Goal: Task Accomplishment & Management: Use online tool/utility

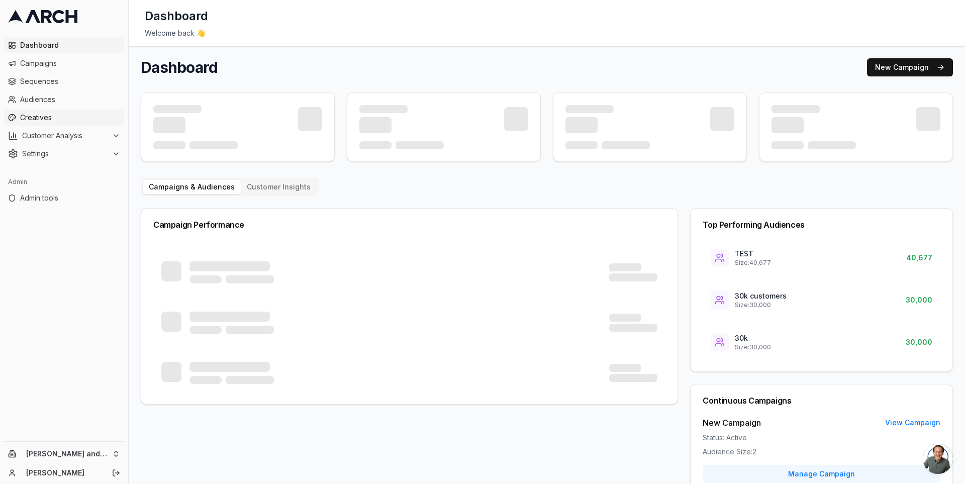
click at [97, 119] on span "Creatives" at bounding box center [70, 118] width 100 height 10
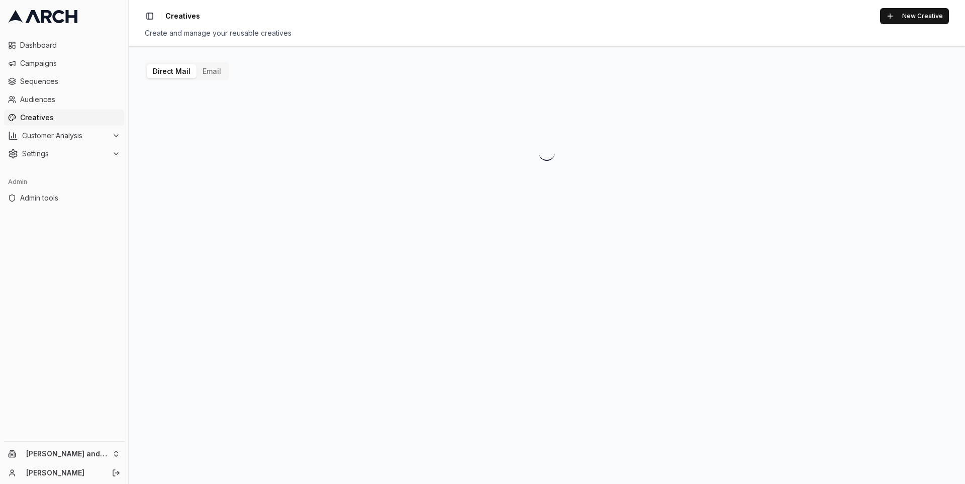
click at [208, 71] on button "Email" at bounding box center [211, 71] width 31 height 14
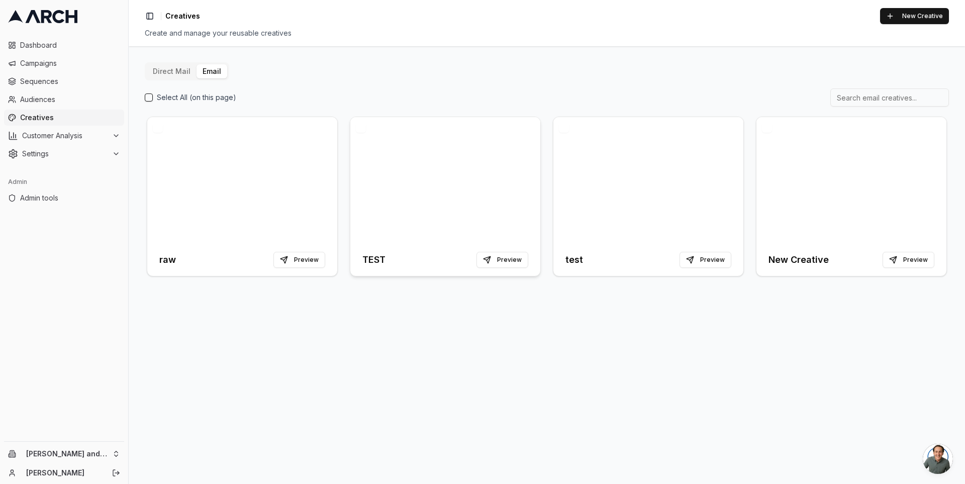
click at [416, 185] on div at bounding box center [445, 180] width 190 height 127
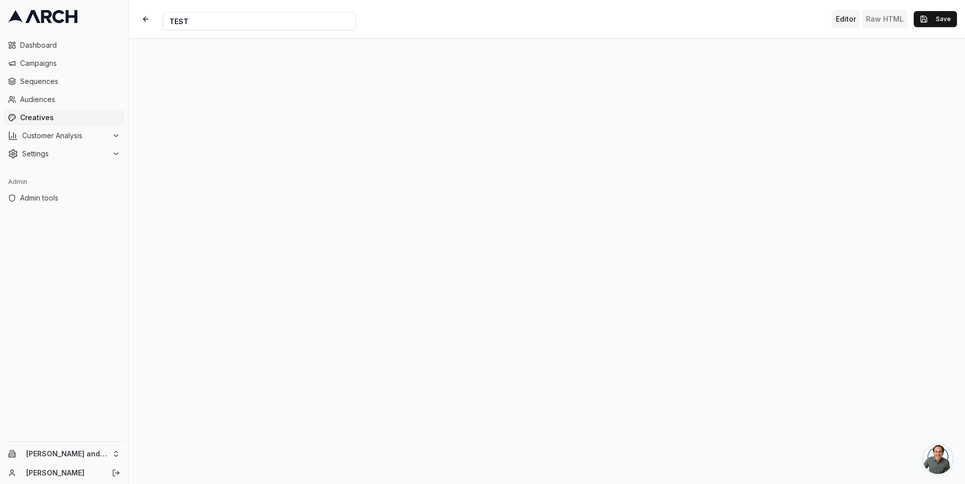
click at [887, 17] on button "Raw HTML" at bounding box center [885, 19] width 46 height 18
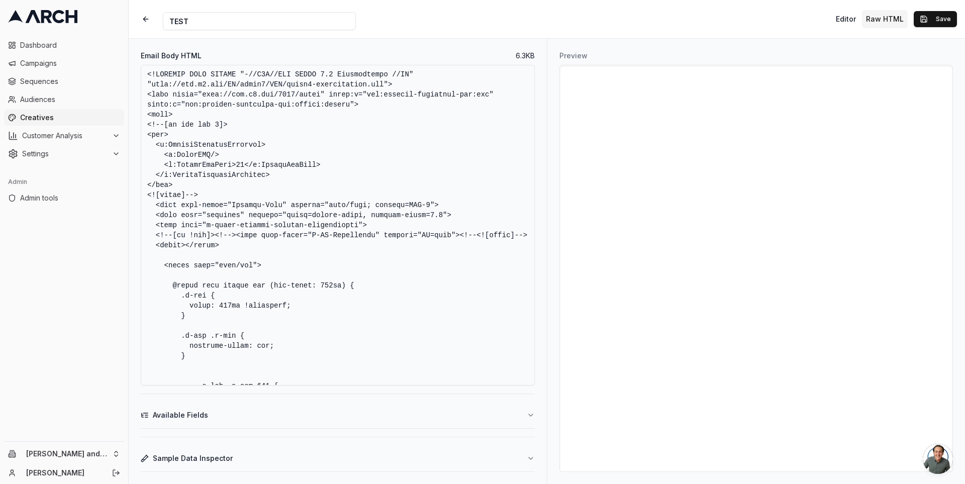
click at [312, 410] on button "Available Fields" at bounding box center [338, 415] width 394 height 26
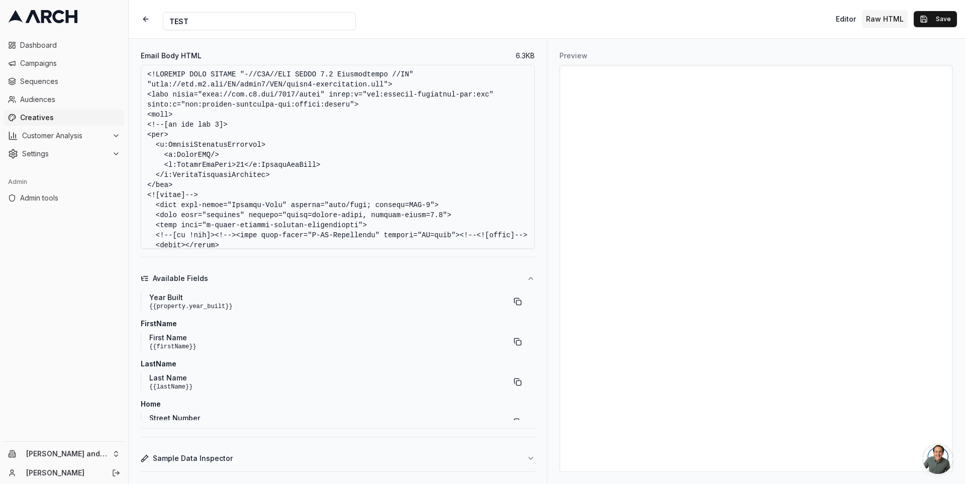
scroll to position [73, 0]
click at [512, 348] on button "button" at bounding box center [518, 348] width 18 height 18
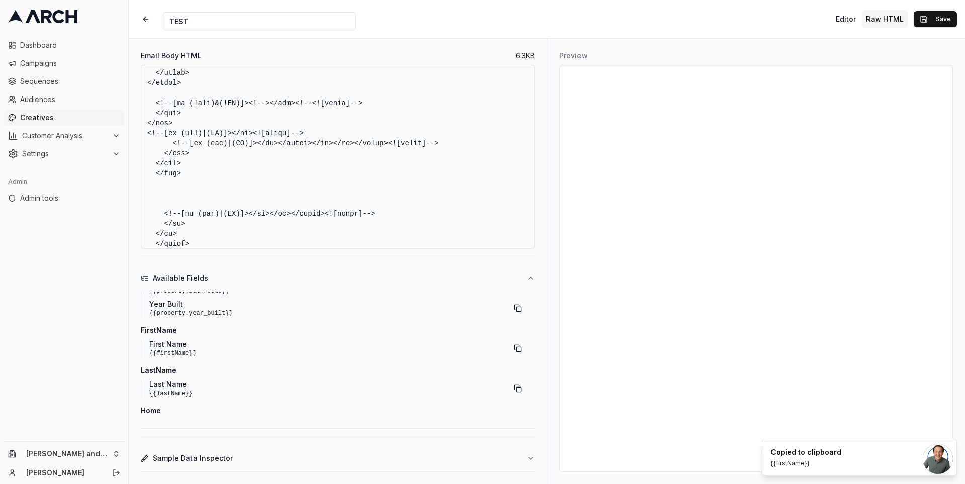
scroll to position [1745, 0]
click at [332, 135] on textarea "Email Body HTML" at bounding box center [338, 157] width 394 height 184
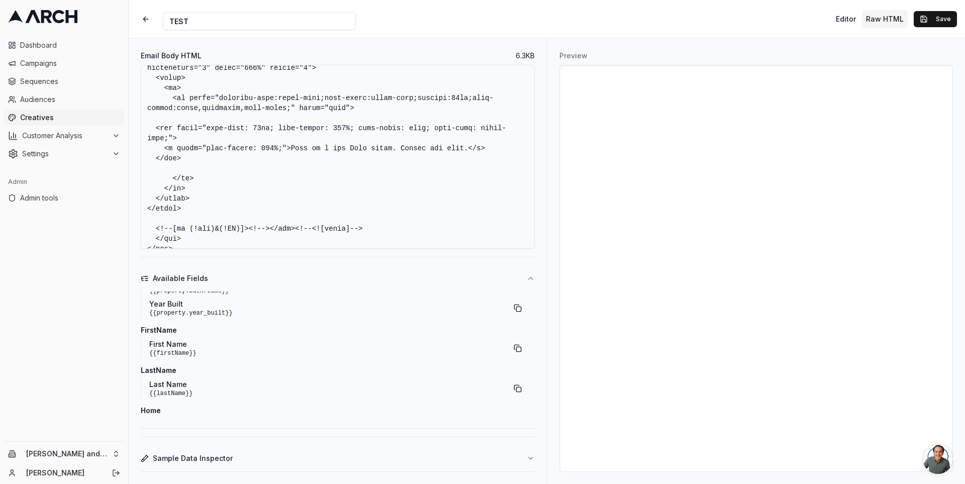
click at [397, 159] on textarea "Email Body HTML" at bounding box center [338, 157] width 394 height 184
paste textarea "{{firstName}}"
click at [457, 161] on textarea "Email Body HTML" at bounding box center [338, 157] width 394 height 184
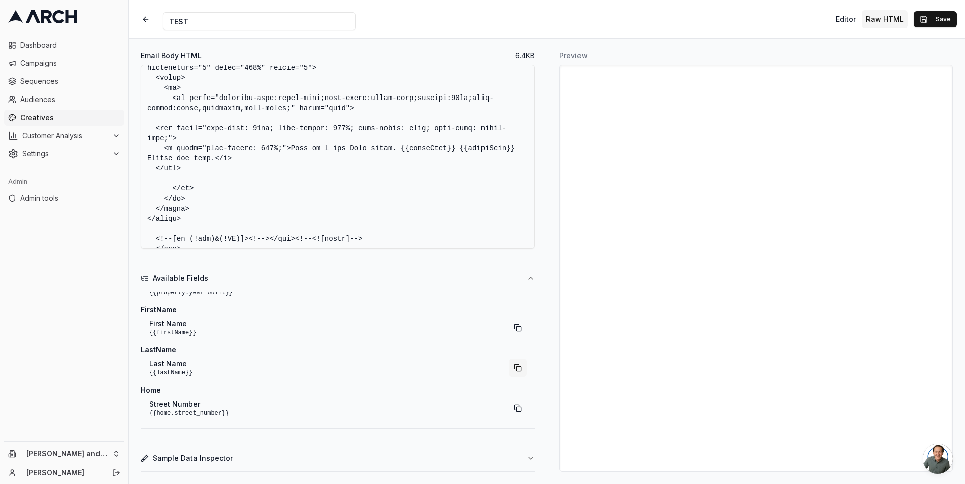
type textarea "<!DOCTYPE HTML PUBLIC "-//W3C//DTD XHTML 1.0 Transitional //EN" "http://www.w3.…"
drag, startPoint x: 517, startPoint y: 364, endPoint x: 483, endPoint y: 332, distance: 46.9
click at [484, 332] on div "property Square Footage {{property.square_footage}} Bedrooms {{property.bedroom…" at bounding box center [338, 355] width 394 height 129
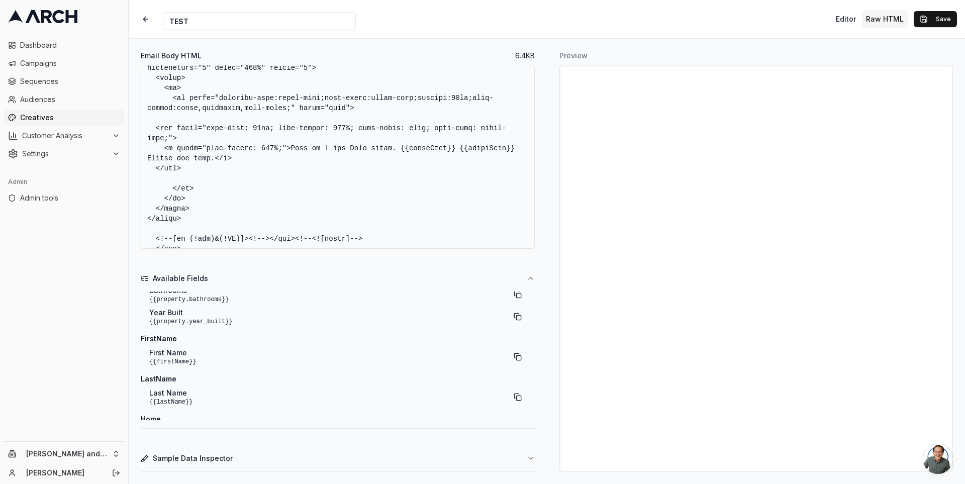
click at [436, 156] on textarea "Email Body HTML" at bounding box center [338, 157] width 394 height 184
click at [435, 164] on textarea "Email Body HTML" at bounding box center [338, 157] width 394 height 184
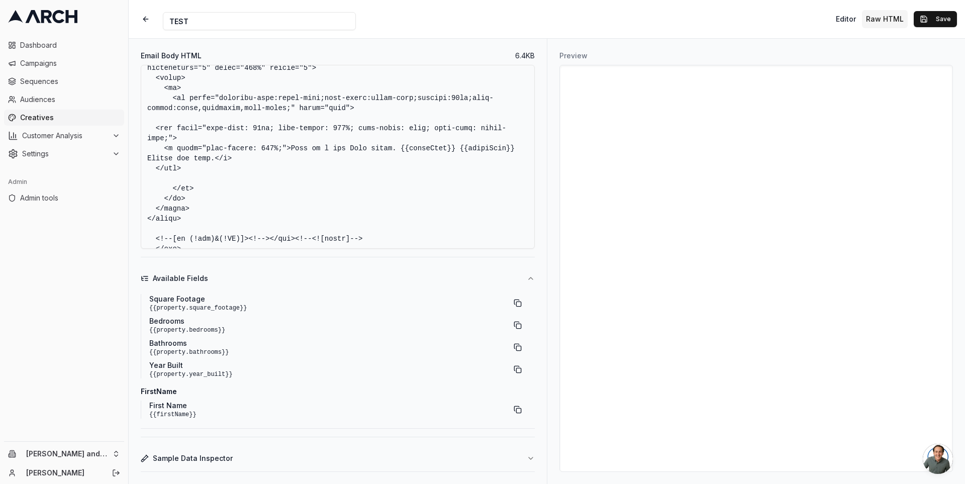
scroll to position [0, 0]
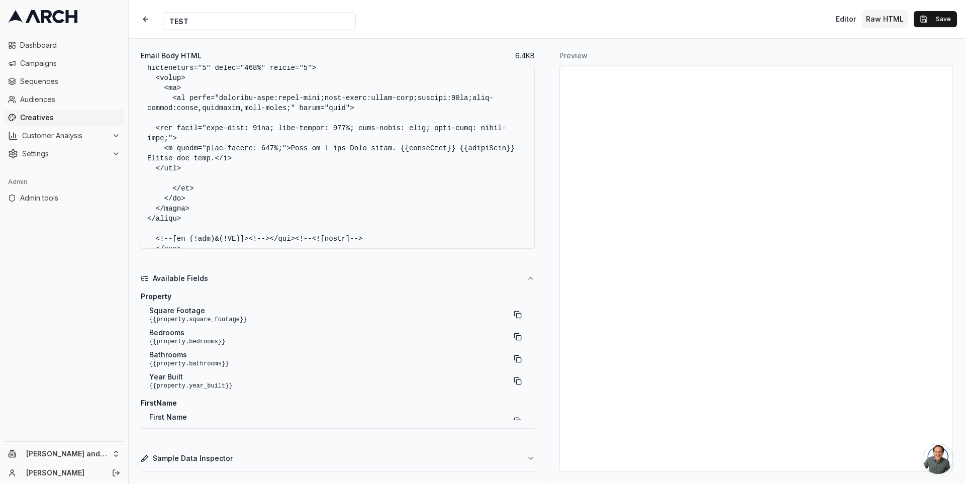
click at [460, 158] on textarea "Email Body HTML" at bounding box center [338, 157] width 394 height 184
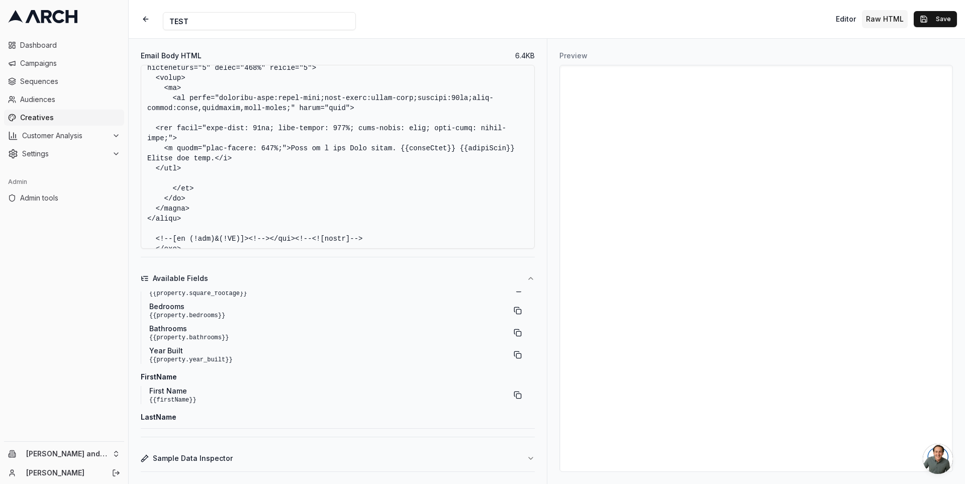
scroll to position [36, 0]
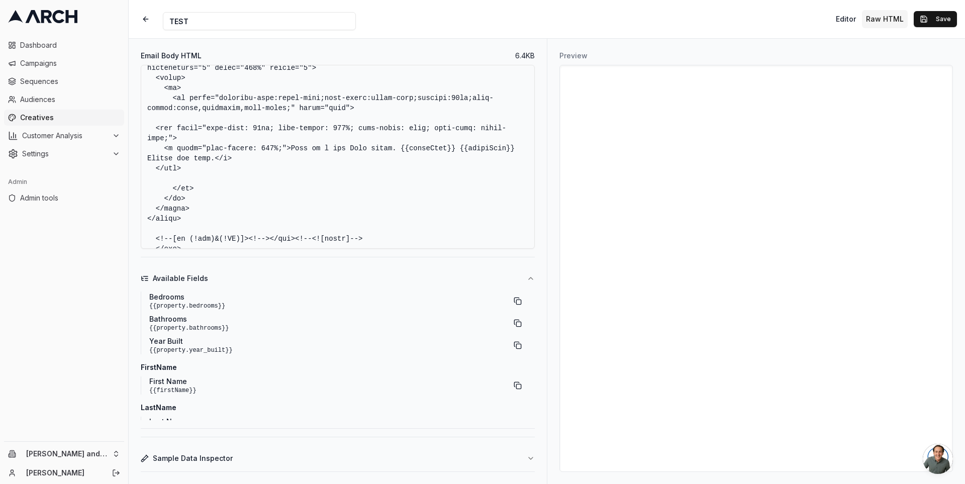
click at [406, 453] on button "Sample Data Inspector" at bounding box center [338, 458] width 394 height 26
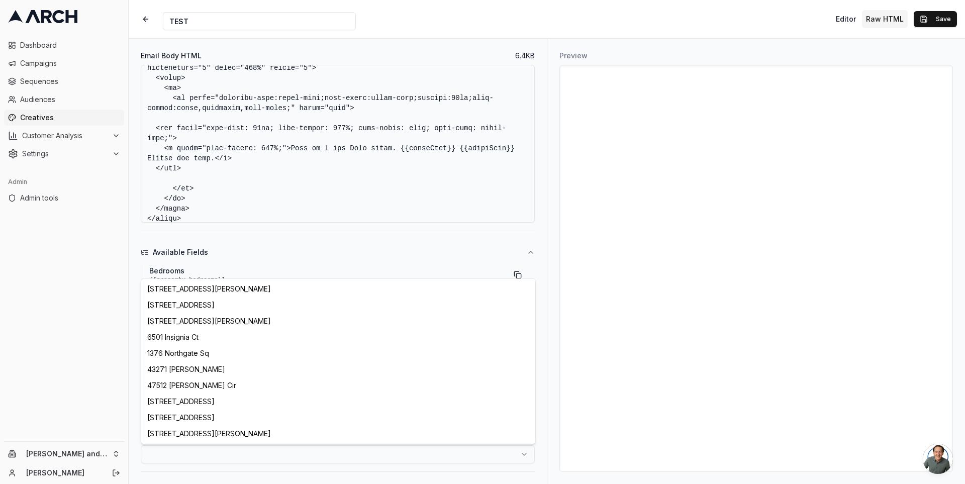
click at [507, 454] on html "Dashboard Campaigns Sequences Audiences Creatives Customer Analysis Settings Ad…" at bounding box center [482, 242] width 965 height 484
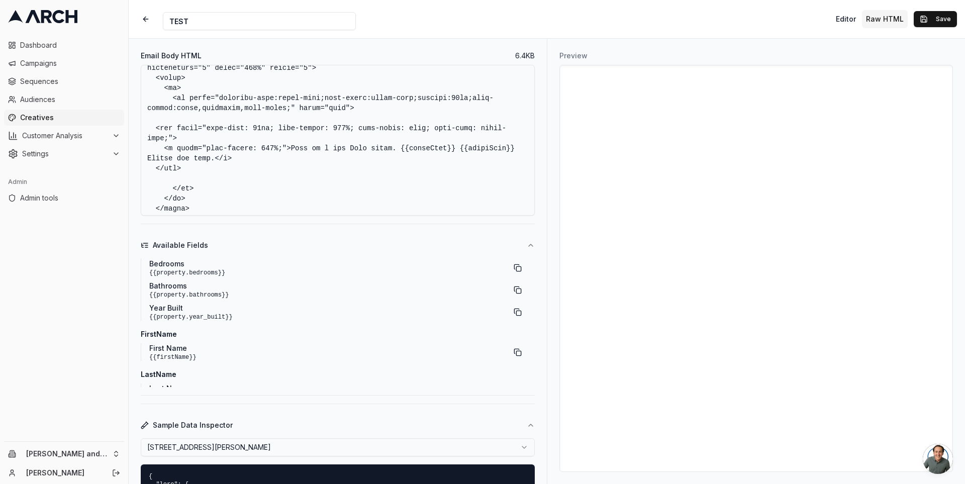
click at [405, 442] on html "Dashboard Campaigns Sequences Audiences Creatives Customer Analysis Settings Ad…" at bounding box center [482, 242] width 965 height 484
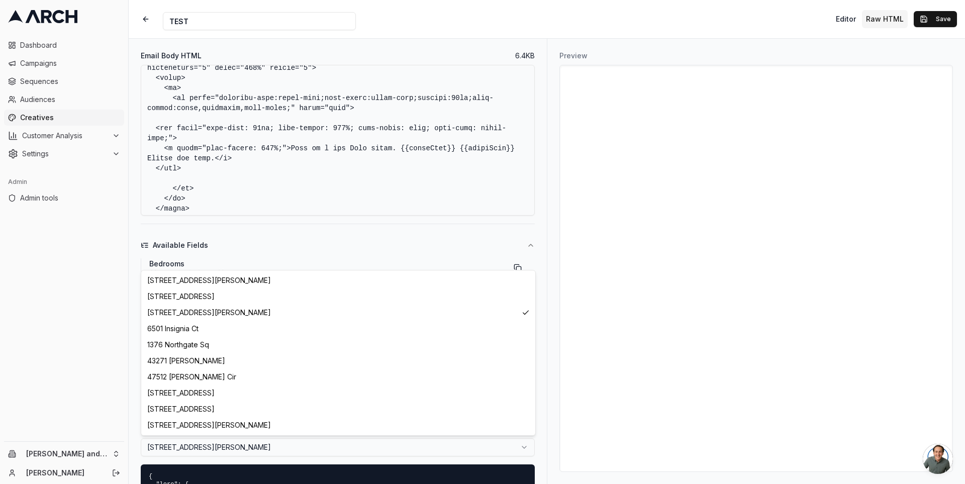
select select "5bbffebb-75b6-48e1-aa0c-2be8c09d05ac"
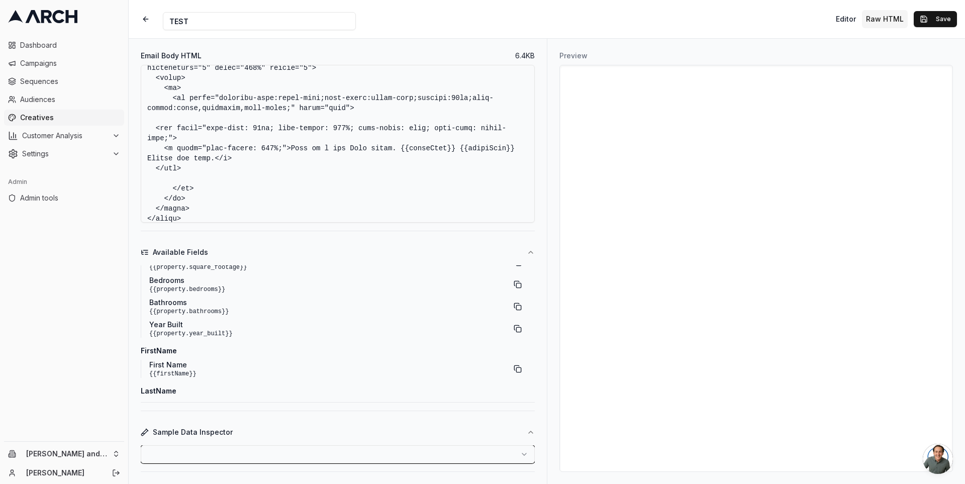
scroll to position [0, 0]
